Goal: Navigation & Orientation: Find specific page/section

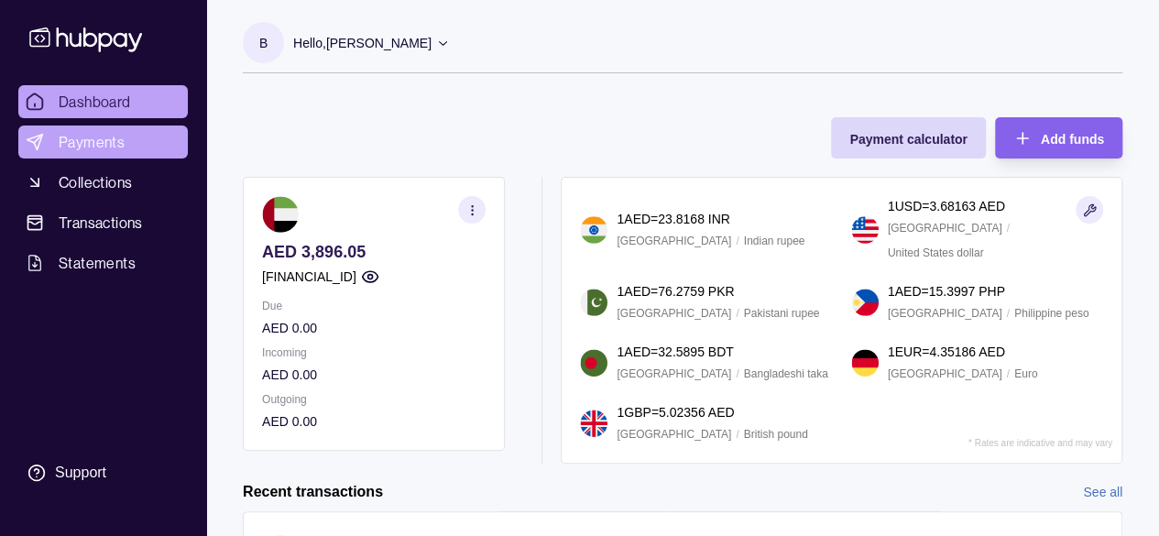
click at [112, 152] on span "Payments" at bounding box center [92, 142] width 66 height 22
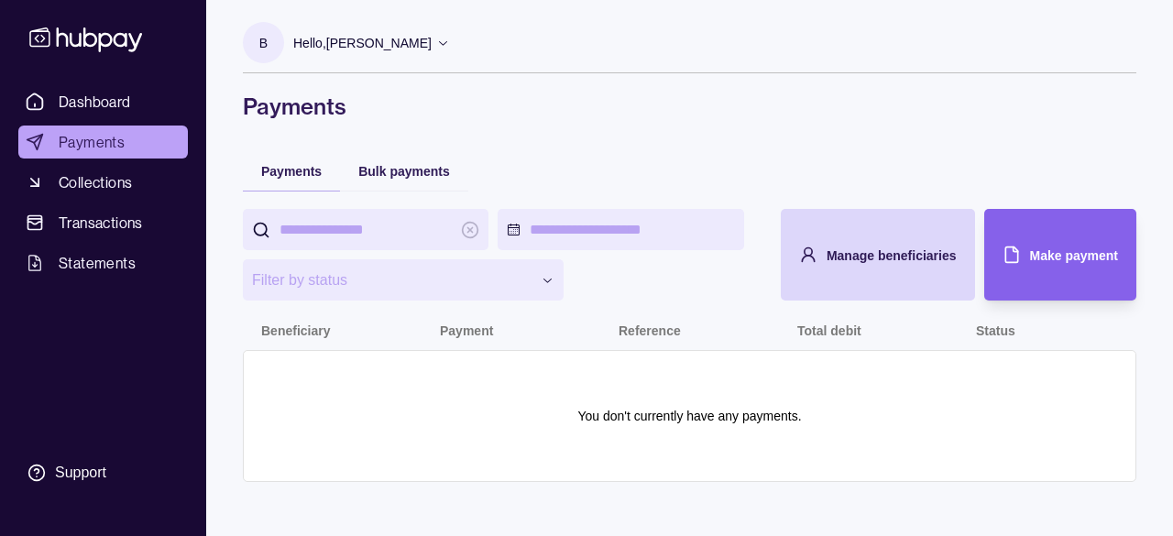
click at [460, 169] on div "Bulk payments" at bounding box center [404, 170] width 128 height 40
click at [422, 171] on span "Bulk payments" at bounding box center [404, 171] width 92 height 15
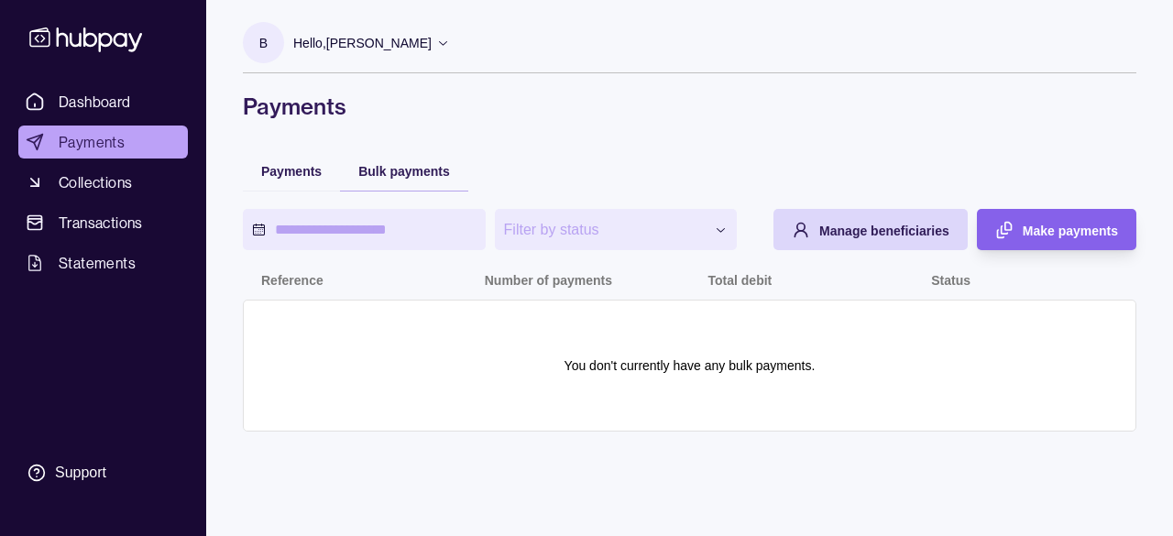
click at [121, 145] on span "Payments" at bounding box center [92, 142] width 66 height 22
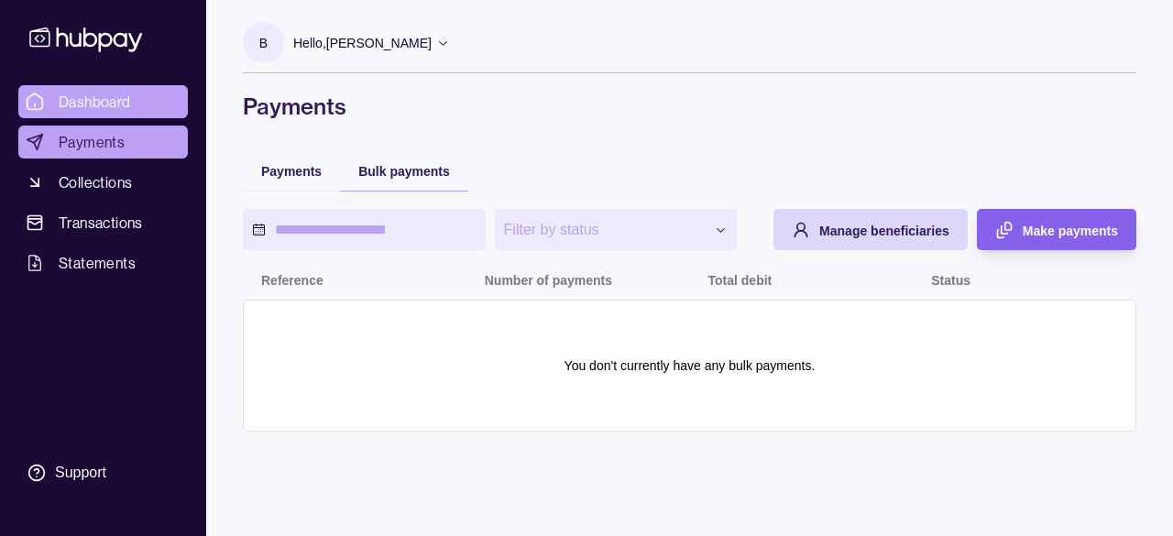
click at [115, 104] on span "Dashboard" at bounding box center [95, 102] width 72 height 22
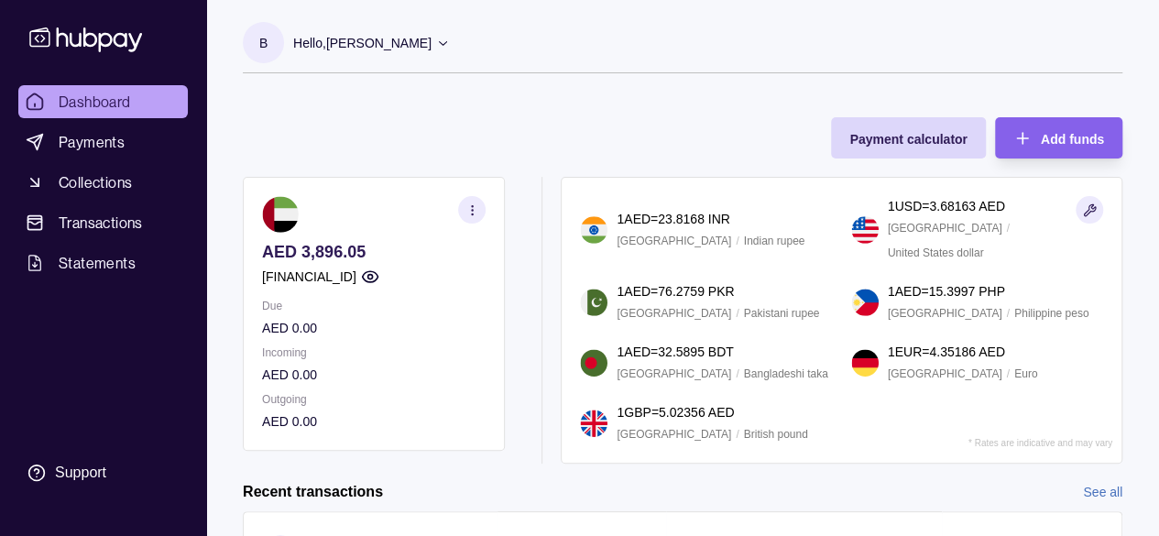
click at [365, 38] on p "Hello, [PERSON_NAME]" at bounding box center [362, 43] width 138 height 20
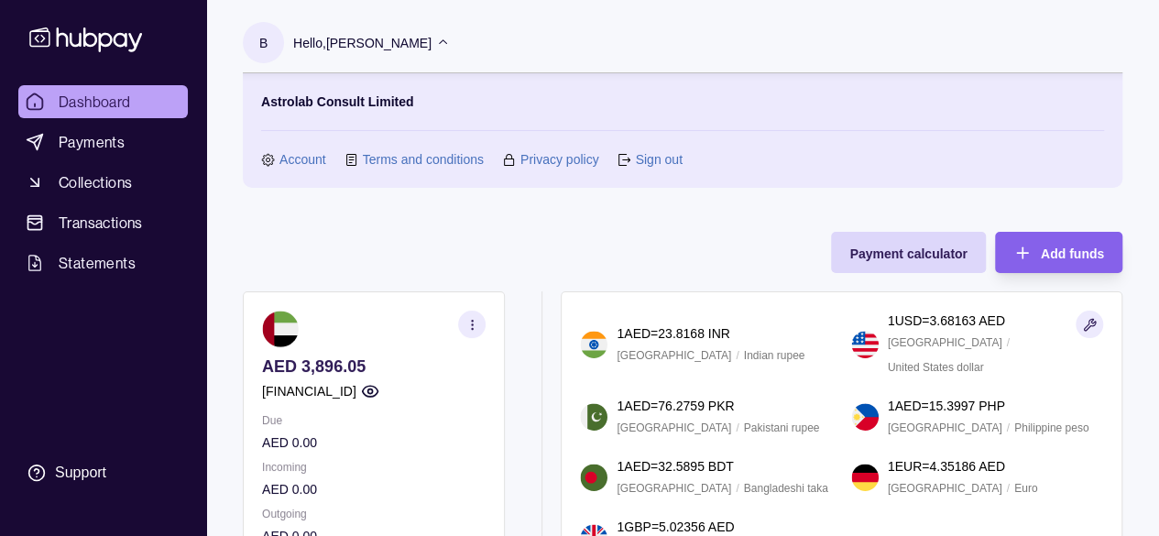
click at [78, 45] on icon at bounding box center [85, 39] width 113 height 25
click at [81, 33] on icon at bounding box center [86, 39] width 121 height 34
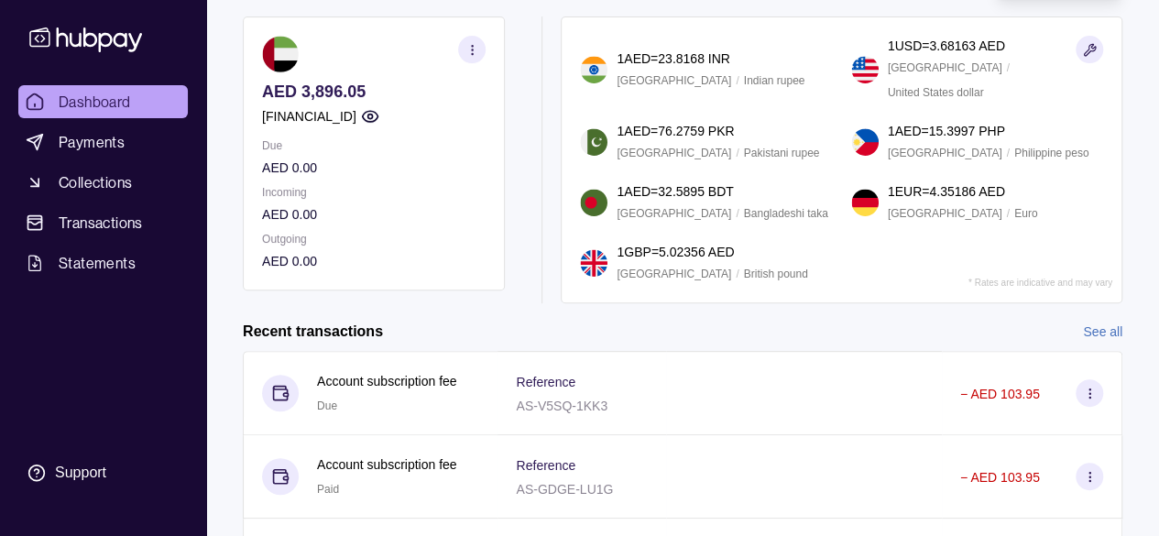
scroll to position [385, 0]
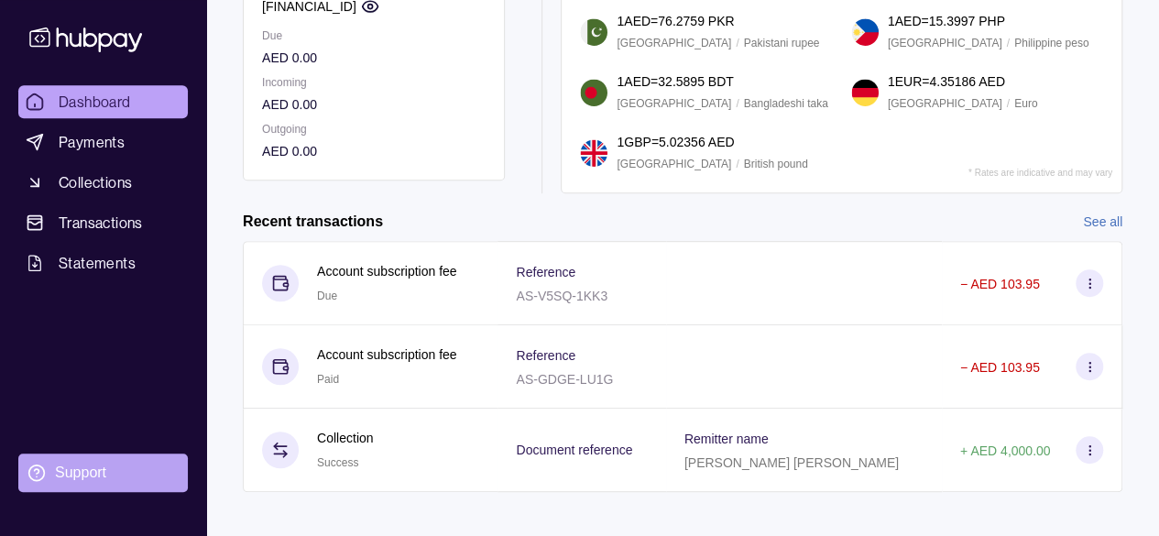
click at [67, 466] on div "Support" at bounding box center [80, 473] width 51 height 20
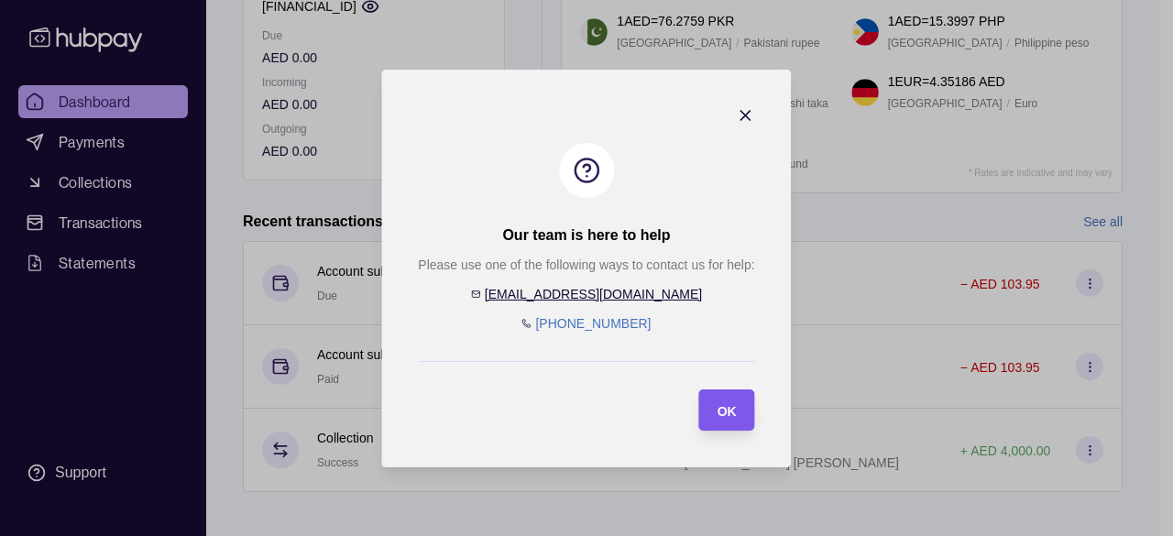
click at [727, 399] on div "OK" at bounding box center [726, 410] width 19 height 22
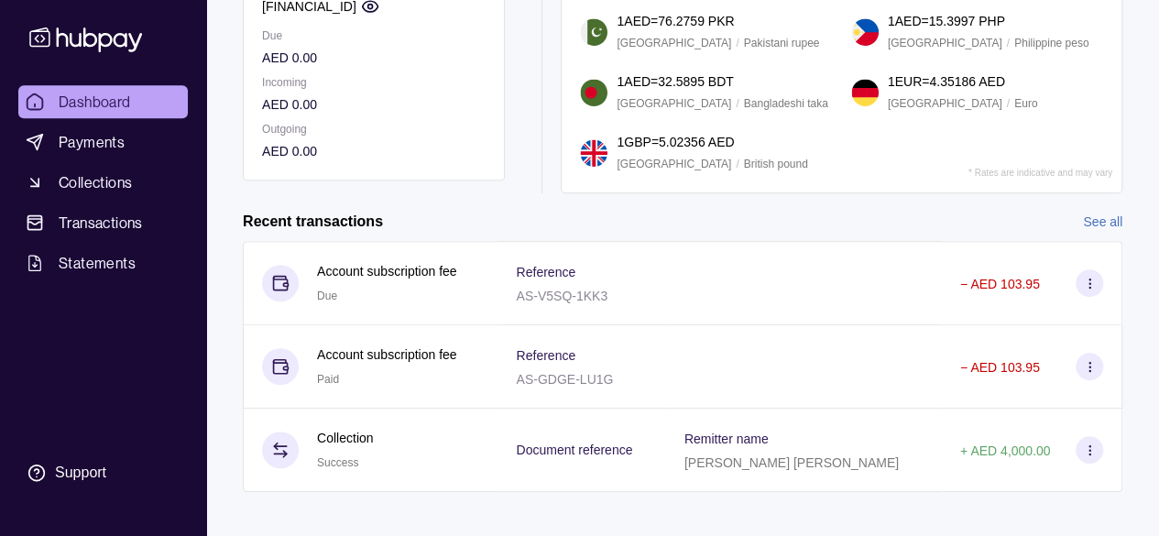
scroll to position [0, 0]
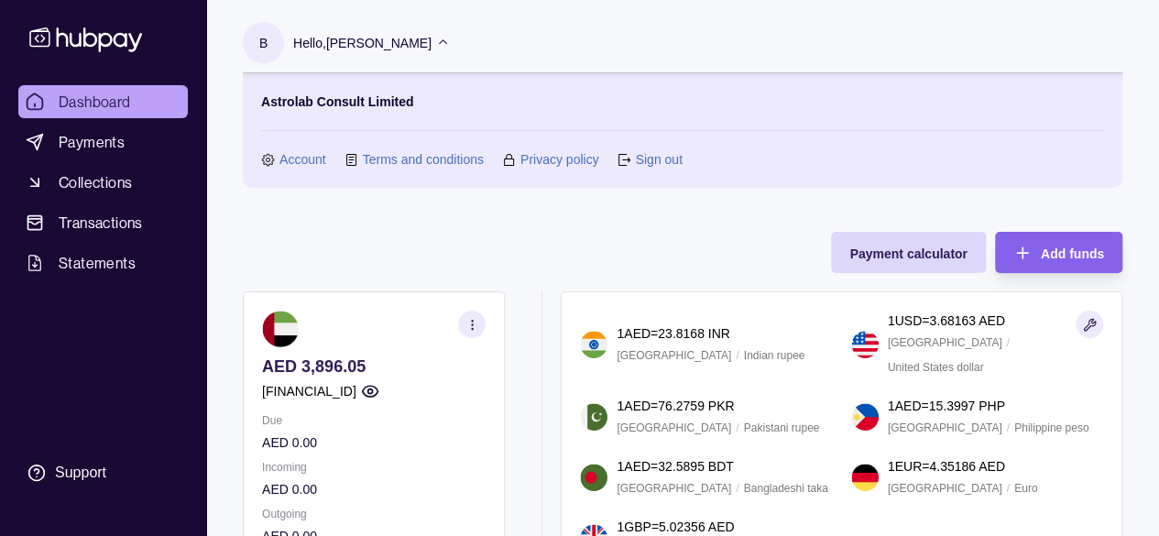
click at [108, 34] on icon at bounding box center [85, 39] width 113 height 25
click at [102, 37] on icon at bounding box center [86, 39] width 121 height 34
click at [288, 153] on link "Account" at bounding box center [302, 159] width 47 height 20
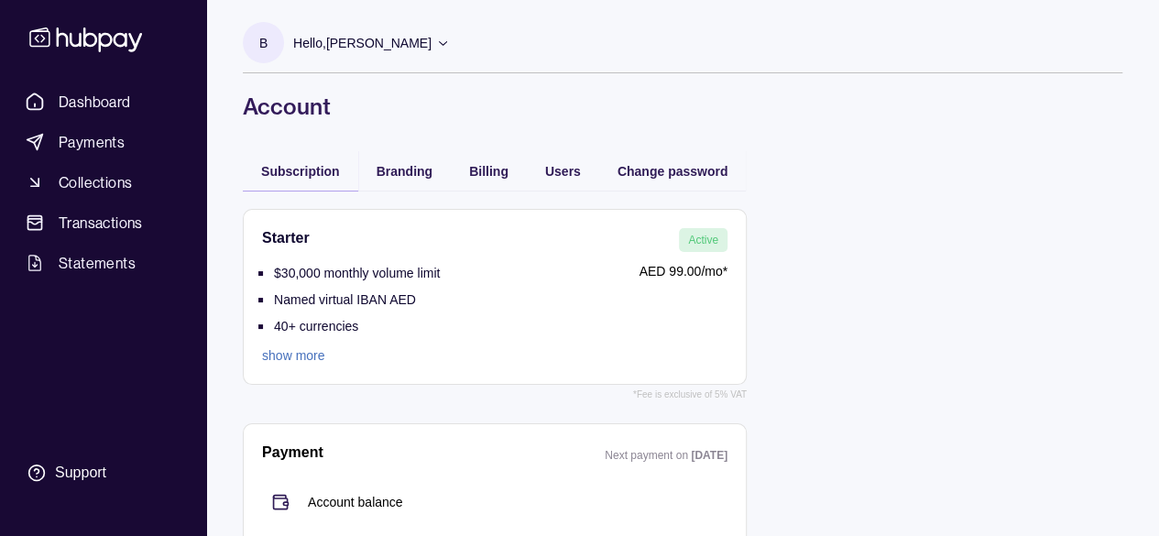
click at [287, 352] on link "show more" at bounding box center [351, 355] width 178 height 20
